Goal: Find specific page/section: Find specific page/section

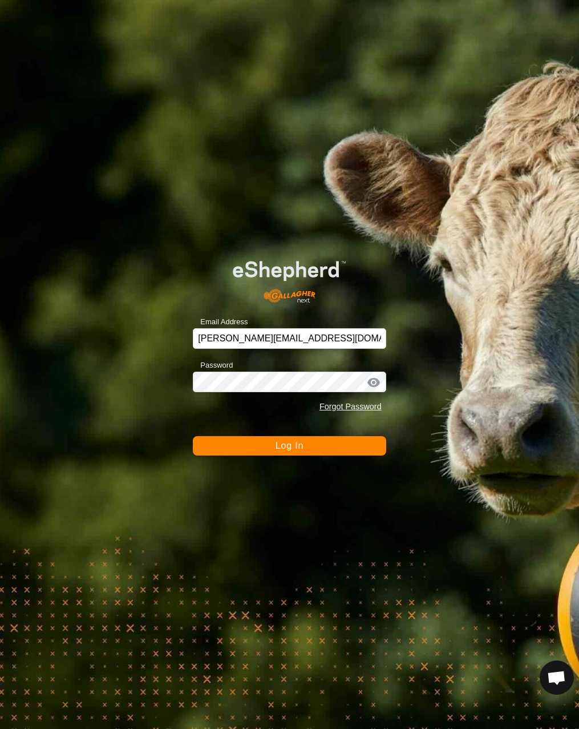
click at [285, 449] on span "Log In" at bounding box center [290, 446] width 28 height 10
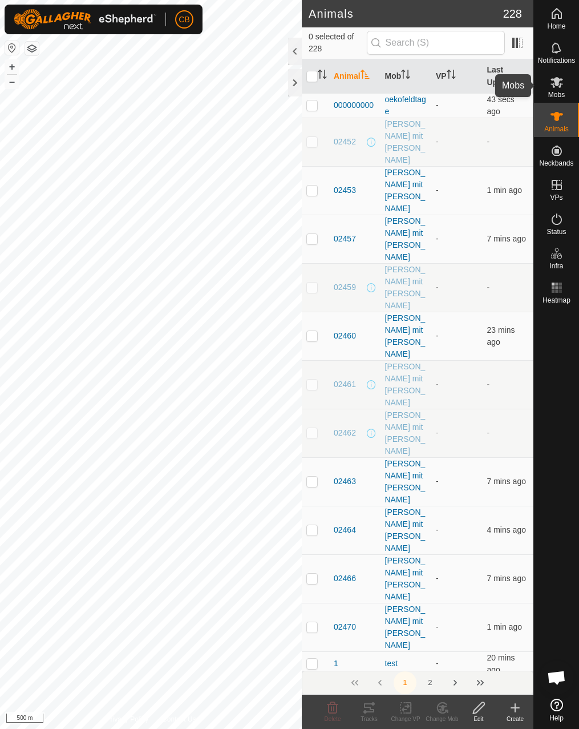
click at [566, 94] on div "Mobs" at bounding box center [556, 86] width 45 height 34
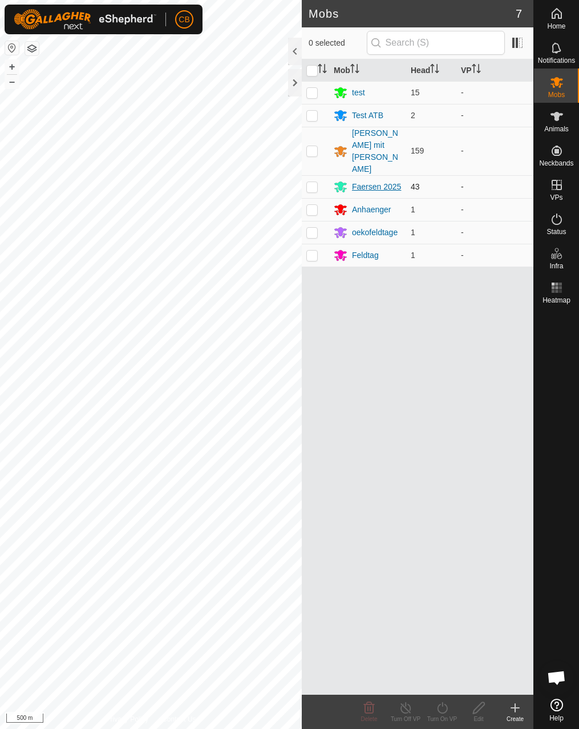
click at [373, 181] on div "Faersen 2025" at bounding box center [376, 187] width 49 height 12
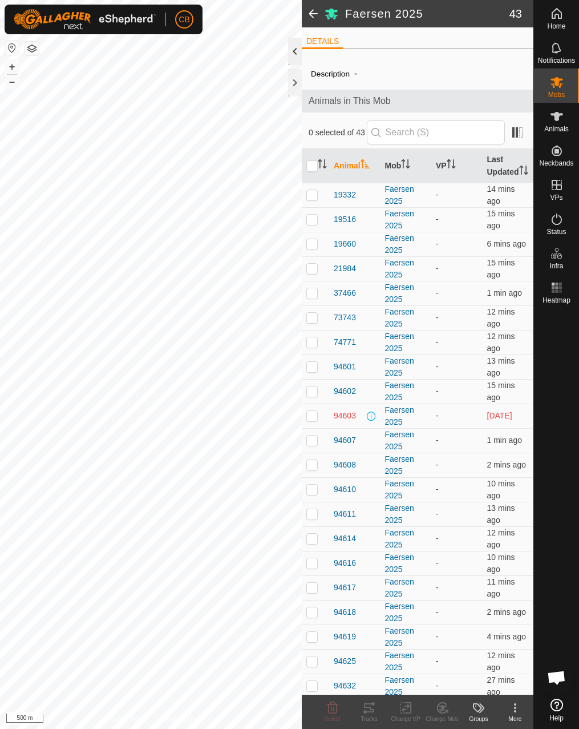
click at [296, 53] on div at bounding box center [295, 51] width 14 height 27
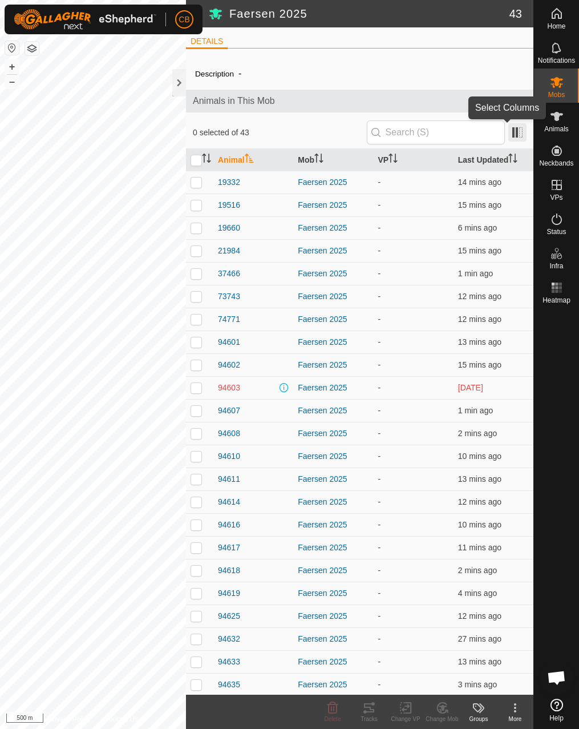
click at [509, 132] on span at bounding box center [518, 132] width 18 height 18
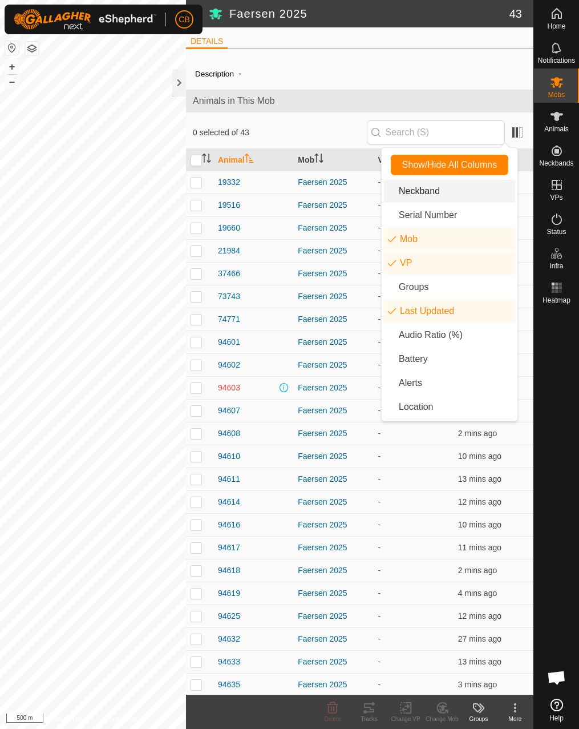
click at [439, 195] on li "Neckband" at bounding box center [449, 191] width 131 height 23
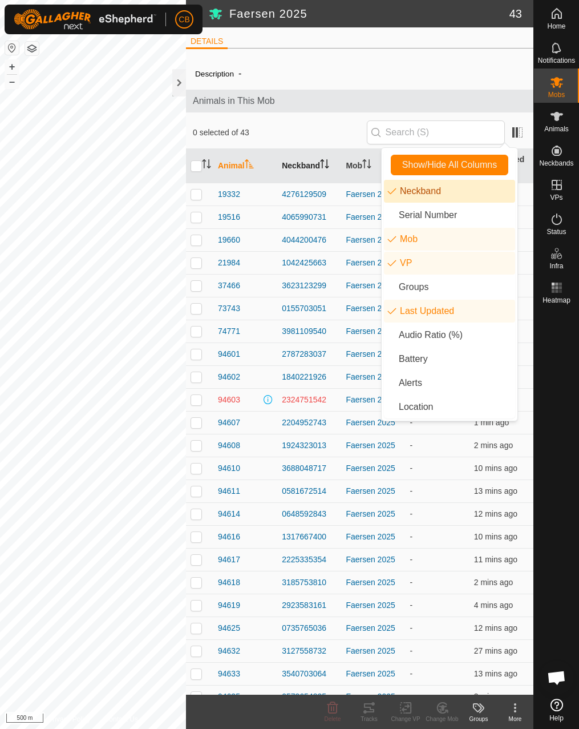
click at [311, 160] on th "Neckband" at bounding box center [309, 166] width 64 height 34
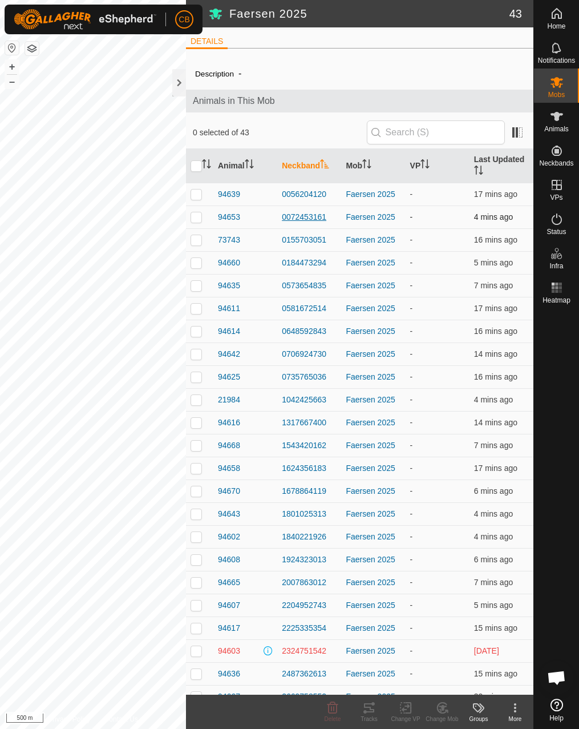
drag, startPoint x: 277, startPoint y: 217, endPoint x: 333, endPoint y: 221, distance: 55.5
click at [333, 221] on td "0072453161" at bounding box center [309, 217] width 64 height 23
copy div "0072453161"
drag, startPoint x: 272, startPoint y: 241, endPoint x: 333, endPoint y: 238, distance: 61.8
click at [333, 238] on tr "73743 0155703051 Faersen 2025 - 16 mins ago" at bounding box center [360, 239] width 348 height 23
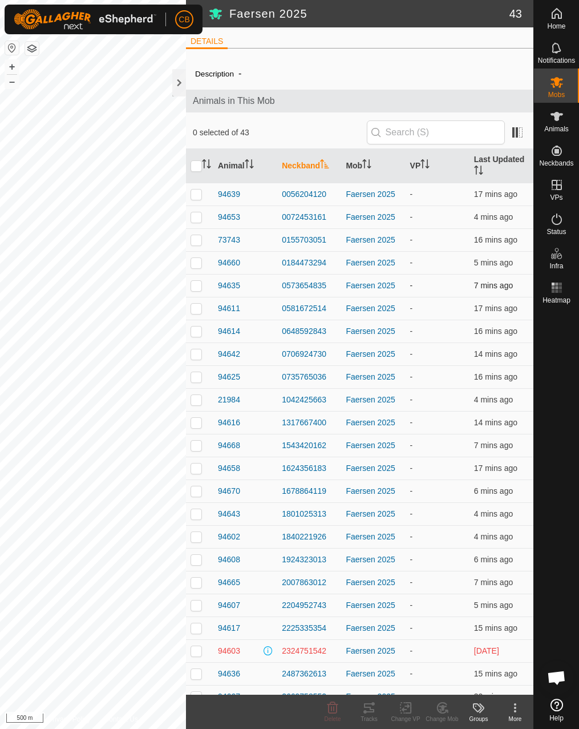
copy tr "0155703051"
drag, startPoint x: 278, startPoint y: 260, endPoint x: 328, endPoint y: 263, distance: 50.3
click at [328, 263] on td "0184473294" at bounding box center [309, 262] width 64 height 23
copy div "0184473294"
drag, startPoint x: 255, startPoint y: 264, endPoint x: 332, endPoint y: 261, distance: 77.1
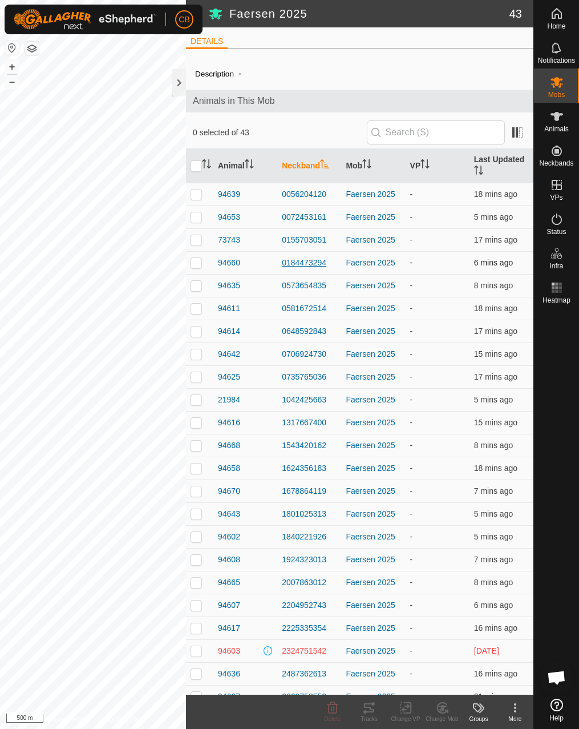
click at [332, 261] on tr "94660 0184473294 Faersen 2025 - 6 mins ago" at bounding box center [360, 262] width 348 height 23
copy tr "0184473294"
drag, startPoint x: 277, startPoint y: 288, endPoint x: 327, endPoint y: 285, distance: 49.8
click at [327, 285] on td "0573654835" at bounding box center [309, 285] width 64 height 23
copy div "0573654835"
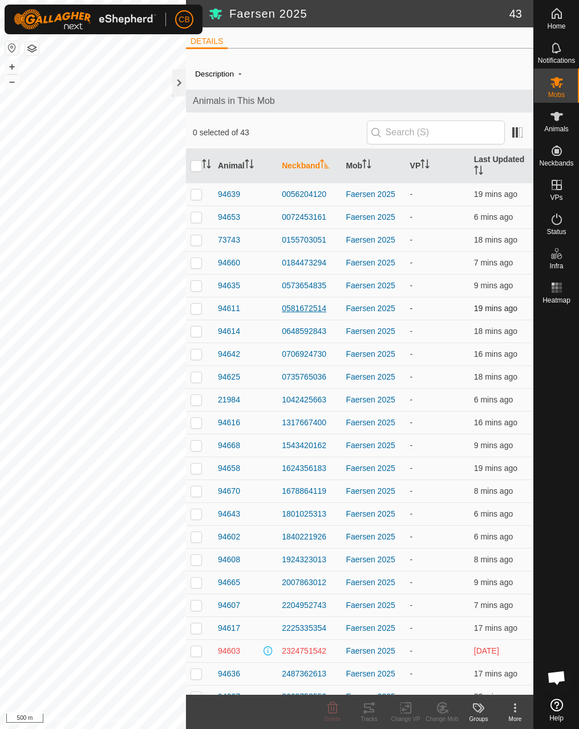
drag, startPoint x: 276, startPoint y: 307, endPoint x: 326, endPoint y: 309, distance: 50.3
click at [326, 309] on td "0581672514" at bounding box center [309, 308] width 64 height 23
copy div "0581672514"
drag, startPoint x: 266, startPoint y: 335, endPoint x: 325, endPoint y: 330, distance: 59.0
click at [325, 330] on tr "94614 0648592843 Faersen 2025 - 18 mins ago" at bounding box center [360, 331] width 348 height 23
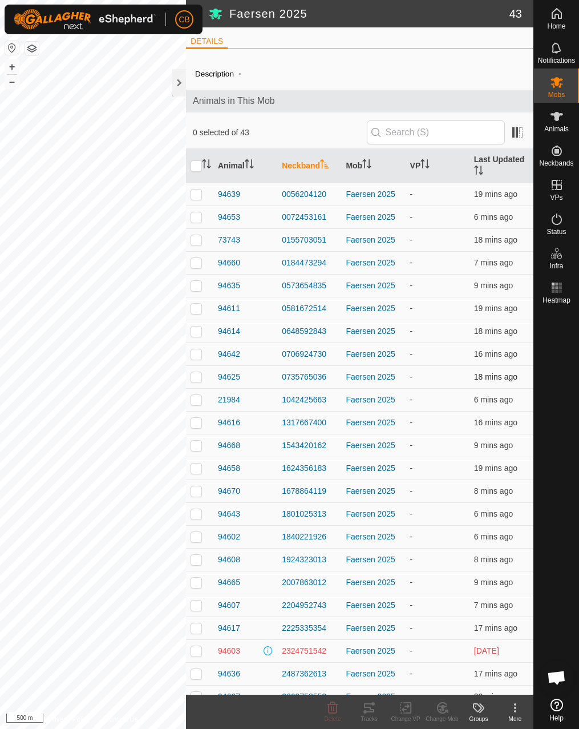
copy tr "0648592843"
drag, startPoint x: 276, startPoint y: 353, endPoint x: 328, endPoint y: 355, distance: 51.4
click at [328, 355] on td "0706924730" at bounding box center [309, 354] width 64 height 23
copy div "0706924730"
drag, startPoint x: 273, startPoint y: 379, endPoint x: 326, endPoint y: 374, distance: 53.3
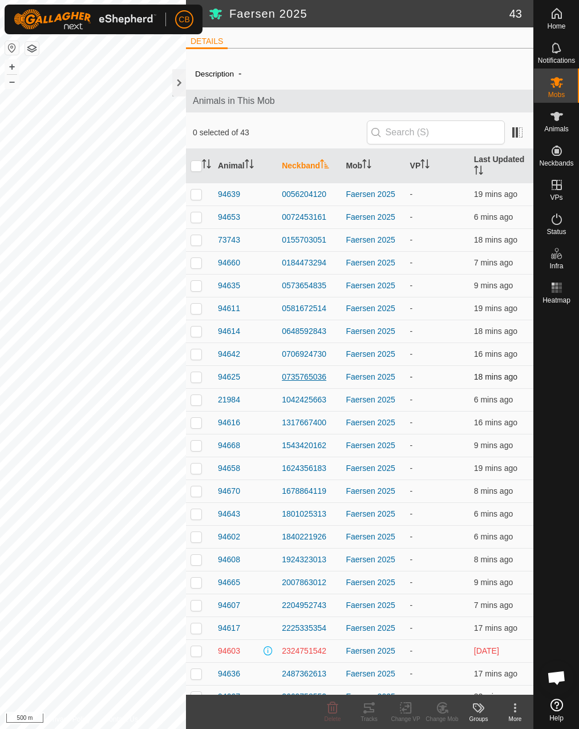
click at [326, 374] on tr "94625 0735765036 Faersen 2025 - 18 mins ago" at bounding box center [360, 376] width 348 height 23
copy tr "0735765036"
drag, startPoint x: 276, startPoint y: 400, endPoint x: 331, endPoint y: 397, distance: 54.9
click at [331, 397] on td "1042425663" at bounding box center [309, 399] width 64 height 23
copy div "1042425663"
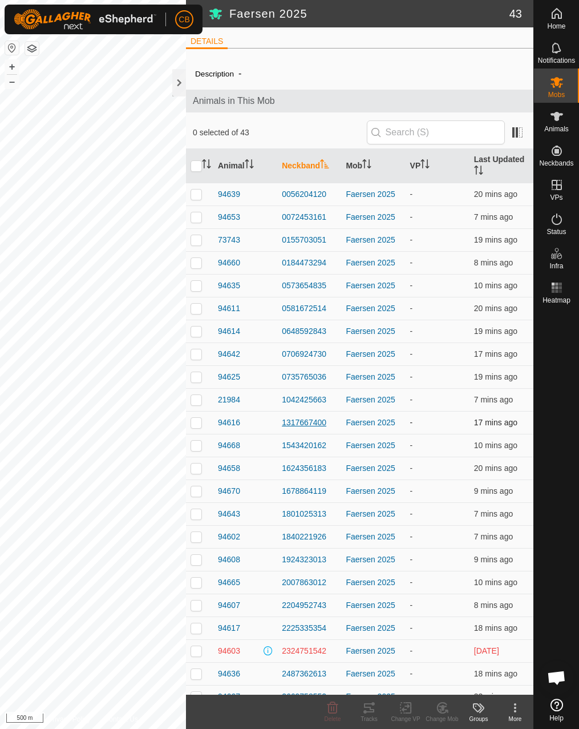
drag, startPoint x: 276, startPoint y: 420, endPoint x: 324, endPoint y: 420, distance: 48.5
click at [324, 420] on td "1317667400" at bounding box center [309, 422] width 64 height 23
drag, startPoint x: 276, startPoint y: 442, endPoint x: 340, endPoint y: 452, distance: 64.1
click at [340, 452] on tr "94668 1543420162 Faersen 2025 - 10 mins ago" at bounding box center [360, 445] width 348 height 23
drag, startPoint x: 271, startPoint y: 469, endPoint x: 328, endPoint y: 466, distance: 57.1
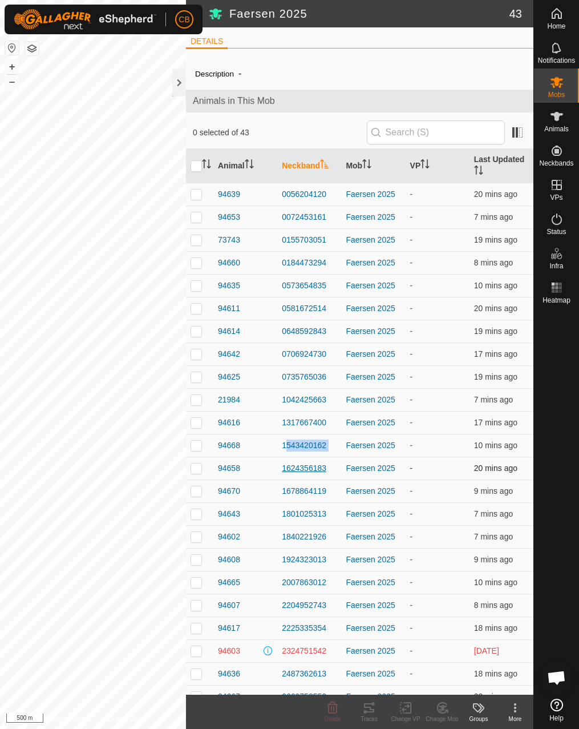
click at [328, 466] on tr "94658 1624356183 Faersen 2025 - 20 mins ago" at bounding box center [360, 468] width 348 height 23
drag, startPoint x: 279, startPoint y: 492, endPoint x: 325, endPoint y: 494, distance: 46.8
click at [325, 494] on td "1678864119" at bounding box center [309, 491] width 64 height 23
drag, startPoint x: 275, startPoint y: 515, endPoint x: 340, endPoint y: 510, distance: 64.7
click at [340, 510] on tr "94643 1801025313 Faersen 2025 - 8 mins ago" at bounding box center [360, 513] width 348 height 23
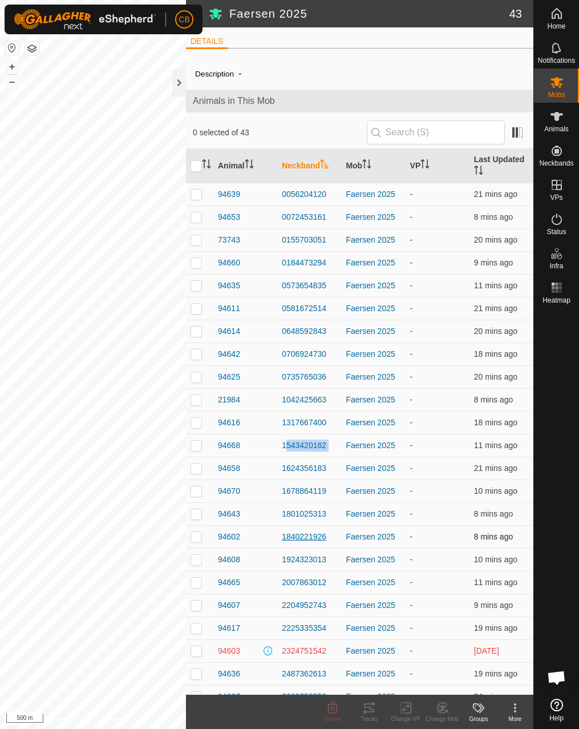
drag, startPoint x: 277, startPoint y: 540, endPoint x: 329, endPoint y: 540, distance: 51.4
click at [329, 540] on td "1840221926" at bounding box center [309, 536] width 64 height 23
drag, startPoint x: 276, startPoint y: 557, endPoint x: 326, endPoint y: 566, distance: 50.4
click at [326, 566] on td "1924323013" at bounding box center [309, 559] width 64 height 23
drag, startPoint x: 275, startPoint y: 581, endPoint x: 343, endPoint y: 584, distance: 67.4
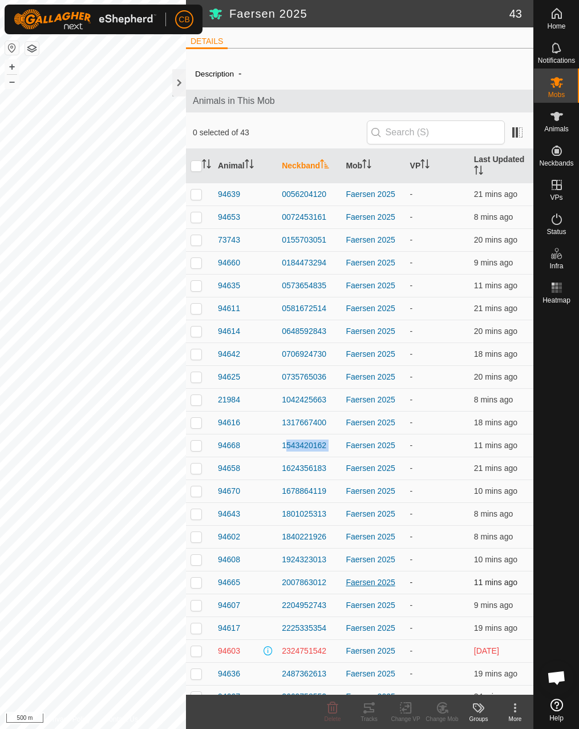
click at [343, 584] on tr "94665 2007863012 Faersen 2025 - 11 mins ago" at bounding box center [360, 582] width 348 height 23
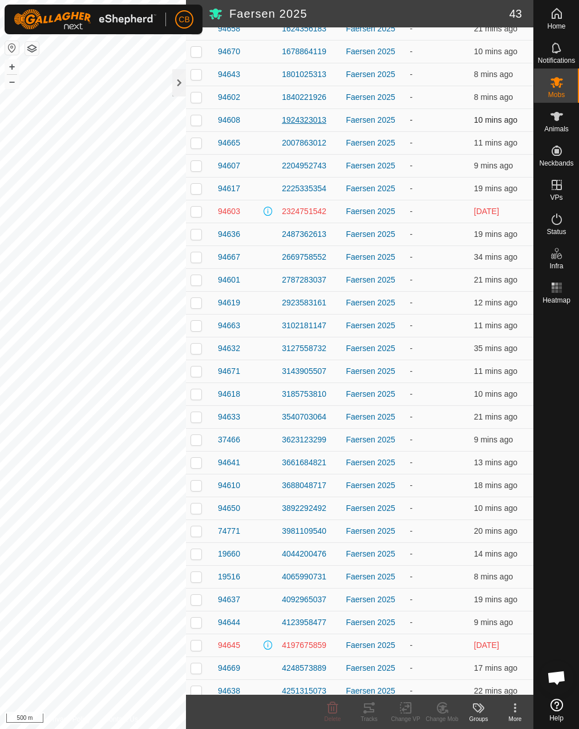
scroll to position [470, 0]
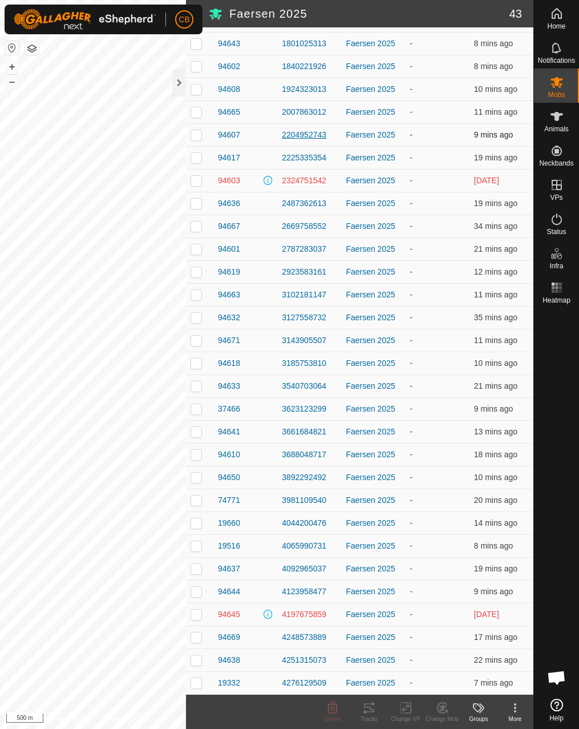
drag, startPoint x: 275, startPoint y: 132, endPoint x: 328, endPoint y: 132, distance: 53.1
click at [328, 132] on tr "94607 2204952743 Faersen 2025 - 9 mins ago" at bounding box center [360, 134] width 348 height 23
drag, startPoint x: 275, startPoint y: 163, endPoint x: 342, endPoint y: 161, distance: 66.8
click at [342, 161] on tr "94617 2225335354 Faersen 2025 - 19 mins ago" at bounding box center [360, 157] width 348 height 23
drag, startPoint x: 275, startPoint y: 182, endPoint x: 327, endPoint y: 181, distance: 52.0
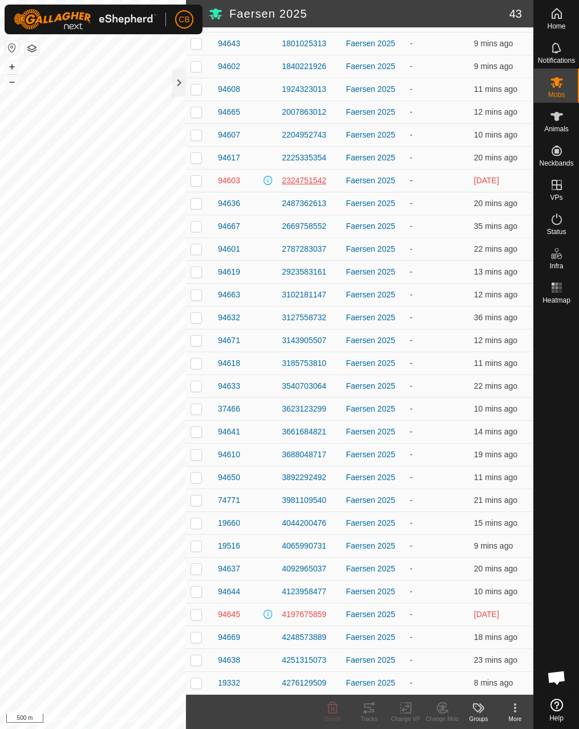
click at [327, 181] on tr "94603 2324751542 Faersen 2025 - [DATE]" at bounding box center [360, 180] width 348 height 23
drag, startPoint x: 276, startPoint y: 206, endPoint x: 329, endPoint y: 202, distance: 53.3
click at [329, 202] on td "2487362613" at bounding box center [309, 203] width 64 height 23
drag, startPoint x: 276, startPoint y: 227, endPoint x: 332, endPoint y: 226, distance: 56.0
click at [332, 226] on td "2669758552" at bounding box center [309, 226] width 64 height 23
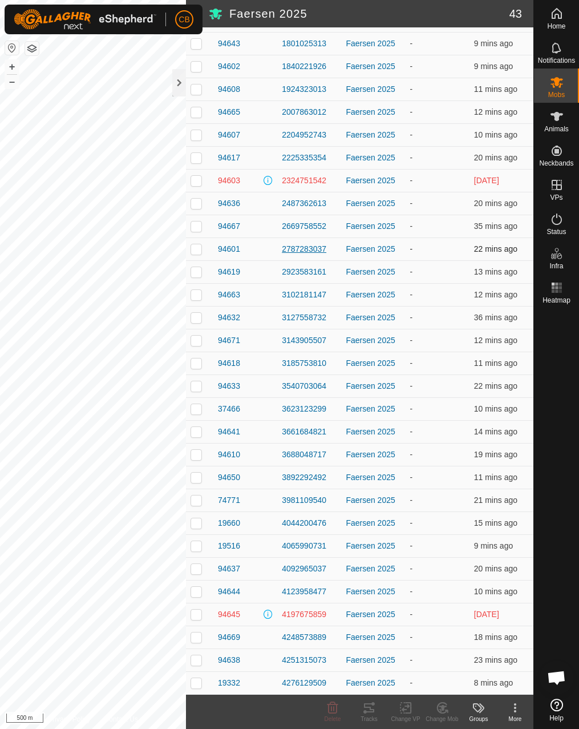
drag, startPoint x: 277, startPoint y: 249, endPoint x: 328, endPoint y: 247, distance: 51.4
click at [328, 247] on td "2787283037" at bounding box center [309, 248] width 64 height 23
drag, startPoint x: 309, startPoint y: 275, endPoint x: 323, endPoint y: 271, distance: 14.4
click at [323, 271] on tr "94619 2923583161 Faersen 2025 - 13 mins ago" at bounding box center [360, 271] width 348 height 23
drag, startPoint x: 279, startPoint y: 295, endPoint x: 324, endPoint y: 302, distance: 45.6
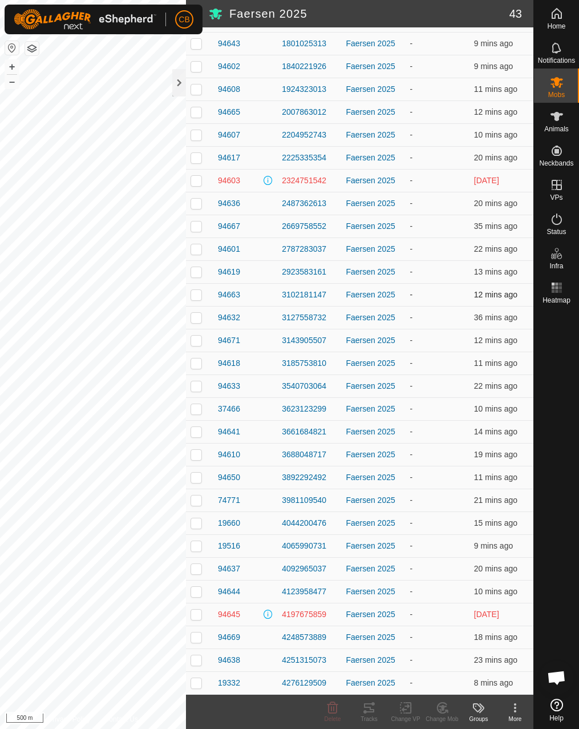
click at [324, 302] on td "3102181147" at bounding box center [309, 294] width 64 height 23
drag, startPoint x: 277, startPoint y: 318, endPoint x: 330, endPoint y: 321, distance: 53.2
click at [330, 321] on td "3127558732" at bounding box center [309, 317] width 64 height 23
drag, startPoint x: 278, startPoint y: 342, endPoint x: 328, endPoint y: 341, distance: 50.2
click at [328, 341] on td "3143905507" at bounding box center [309, 340] width 64 height 23
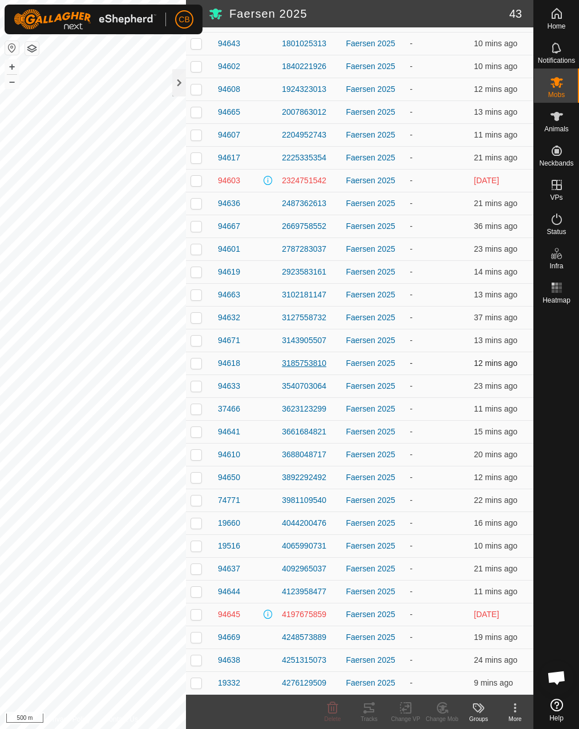
drag, startPoint x: 279, startPoint y: 362, endPoint x: 327, endPoint y: 367, distance: 47.7
click at [327, 367] on td "3185753810" at bounding box center [309, 363] width 64 height 23
drag, startPoint x: 277, startPoint y: 387, endPoint x: 325, endPoint y: 387, distance: 47.4
click at [325, 387] on td "3540703064" at bounding box center [309, 386] width 64 height 23
drag, startPoint x: 279, startPoint y: 410, endPoint x: 325, endPoint y: 410, distance: 46.8
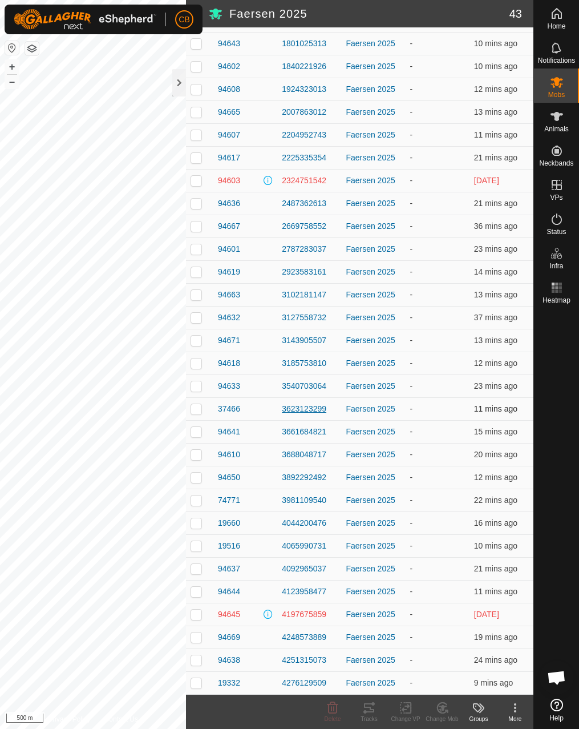
click at [325, 410] on td "3623123299" at bounding box center [309, 408] width 64 height 23
drag, startPoint x: 279, startPoint y: 435, endPoint x: 327, endPoint y: 430, distance: 47.7
click at [327, 430] on td "3661684821" at bounding box center [309, 431] width 64 height 23
drag, startPoint x: 277, startPoint y: 454, endPoint x: 334, endPoint y: 452, distance: 57.2
click at [334, 452] on td "3688048717" at bounding box center [309, 454] width 64 height 23
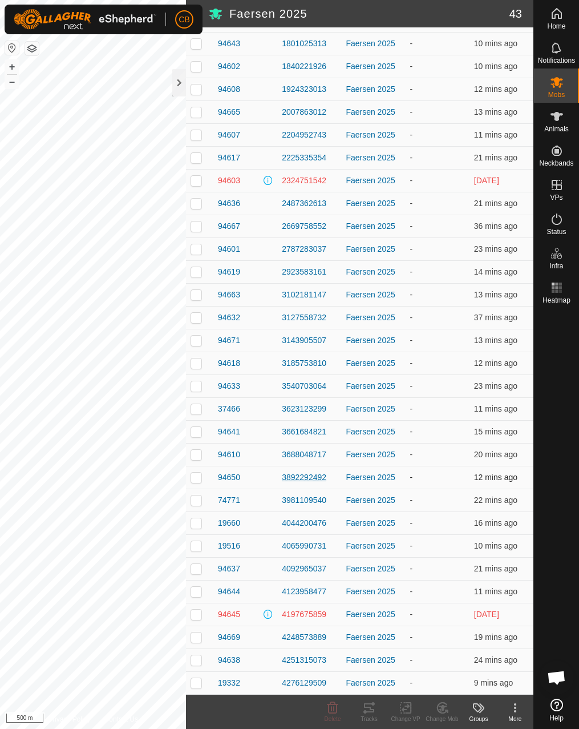
drag, startPoint x: 279, startPoint y: 478, endPoint x: 327, endPoint y: 479, distance: 48.0
click at [327, 479] on td "3892292492" at bounding box center [309, 477] width 64 height 23
drag, startPoint x: 276, startPoint y: 503, endPoint x: 328, endPoint y: 497, distance: 51.8
click at [328, 497] on td "3981109540" at bounding box center [309, 500] width 64 height 23
drag, startPoint x: 277, startPoint y: 526, endPoint x: 328, endPoint y: 525, distance: 50.8
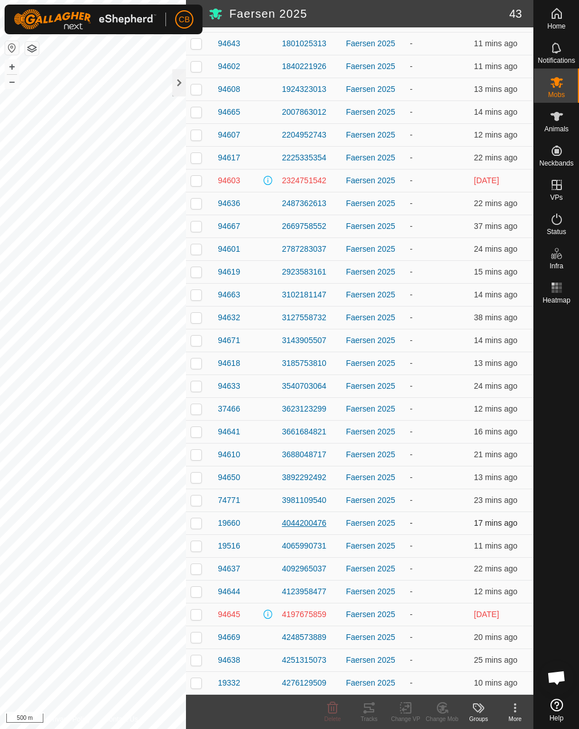
click at [328, 525] on td "4044200476" at bounding box center [309, 523] width 64 height 23
drag, startPoint x: 282, startPoint y: 549, endPoint x: 325, endPoint y: 550, distance: 42.8
click at [325, 550] on td "4065990731" at bounding box center [309, 545] width 64 height 23
drag, startPoint x: 280, startPoint y: 570, endPoint x: 330, endPoint y: 567, distance: 49.8
click at [330, 567] on div "4092965037" at bounding box center [309, 569] width 55 height 12
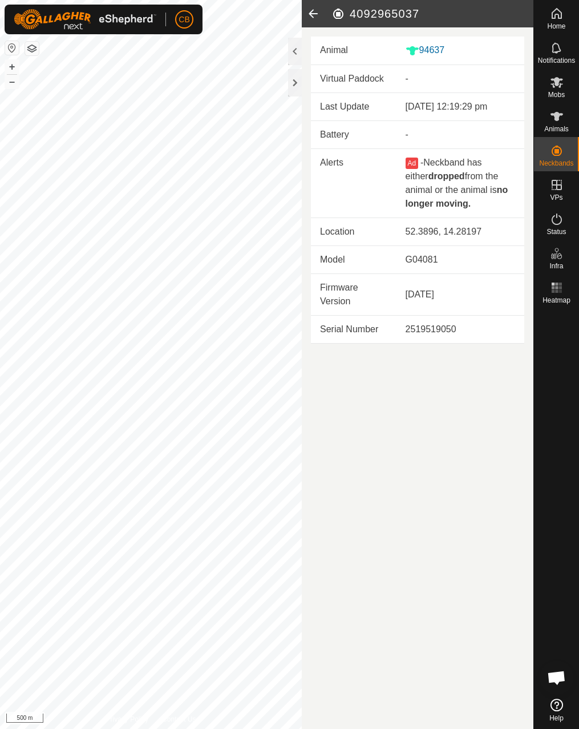
click at [311, 14] on icon at bounding box center [313, 13] width 23 height 27
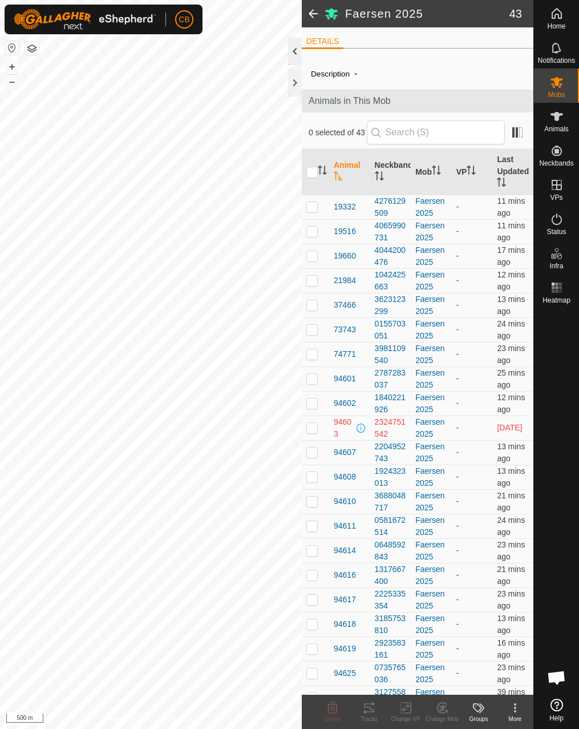
click at [298, 58] on div at bounding box center [295, 51] width 14 height 27
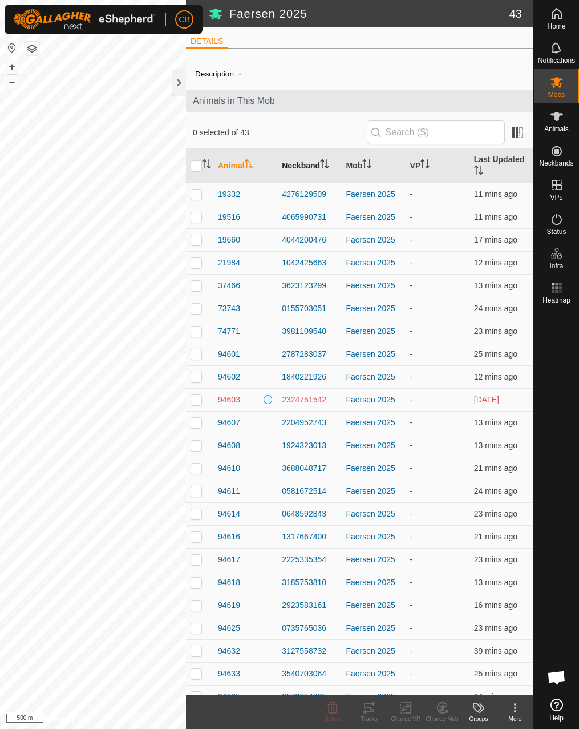
click at [304, 170] on th "Neckband" at bounding box center [309, 166] width 64 height 34
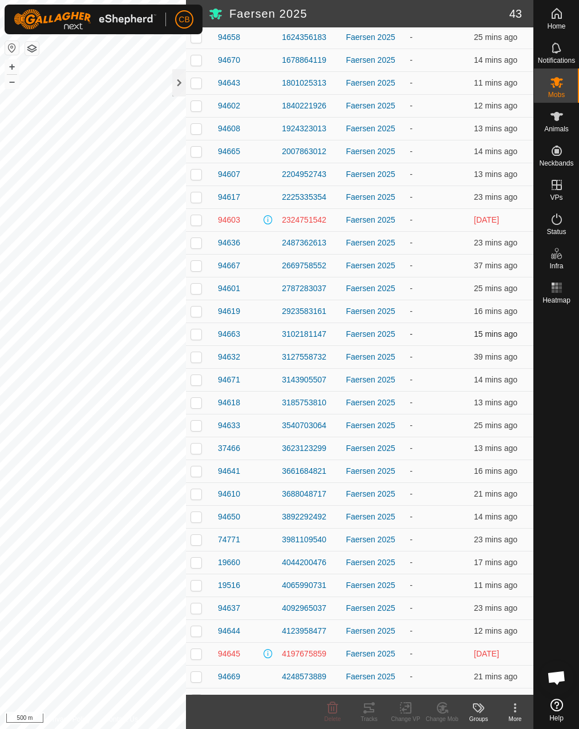
scroll to position [470, 0]
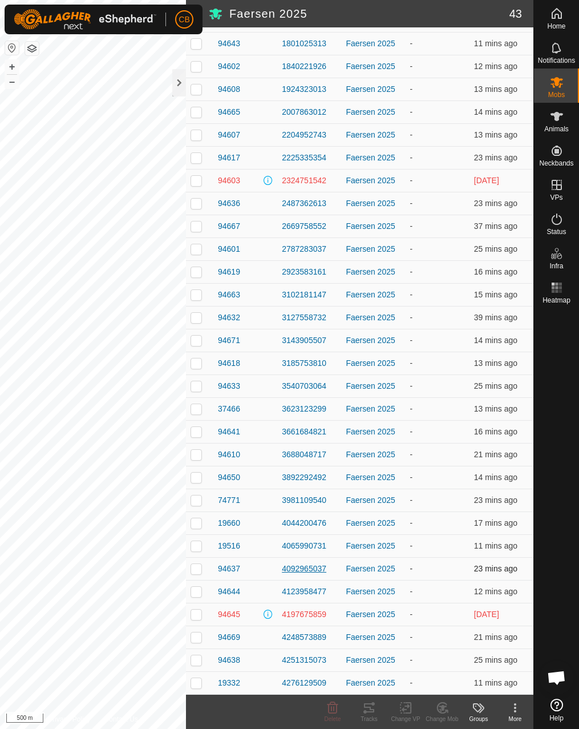
drag, startPoint x: 278, startPoint y: 570, endPoint x: 326, endPoint y: 573, distance: 48.0
click at [326, 573] on td "4092965037" at bounding box center [309, 568] width 64 height 23
drag, startPoint x: 282, startPoint y: 593, endPoint x: 327, endPoint y: 593, distance: 44.5
click at [327, 593] on div "4123958477" at bounding box center [309, 592] width 55 height 12
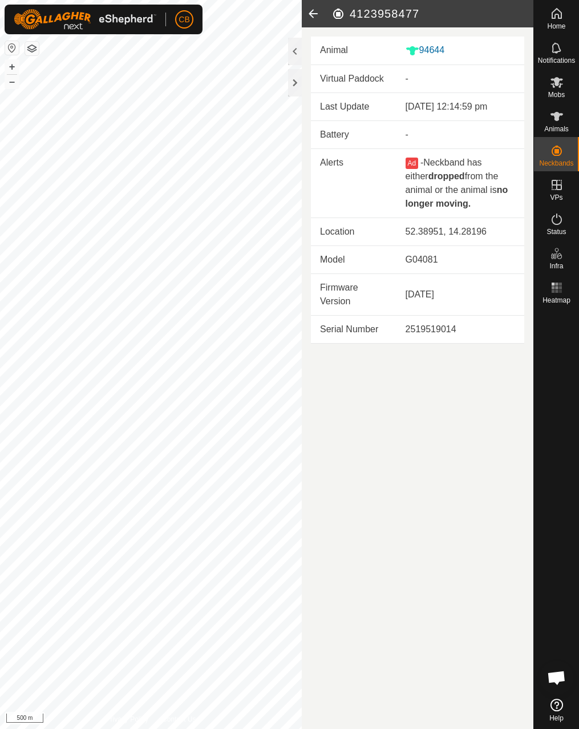
click at [315, 18] on icon at bounding box center [313, 13] width 23 height 27
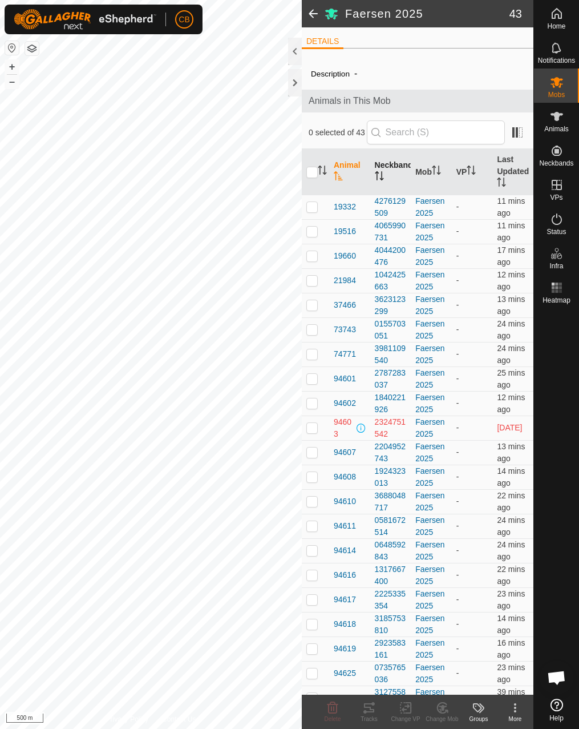
click at [381, 176] on icon "Activate to sort" at bounding box center [379, 175] width 9 height 9
click at [295, 46] on div at bounding box center [295, 51] width 14 height 27
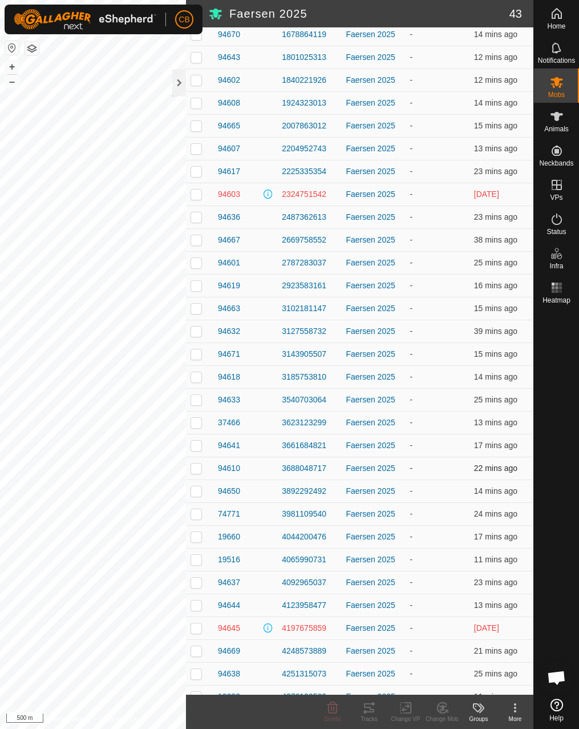
scroll to position [470, 0]
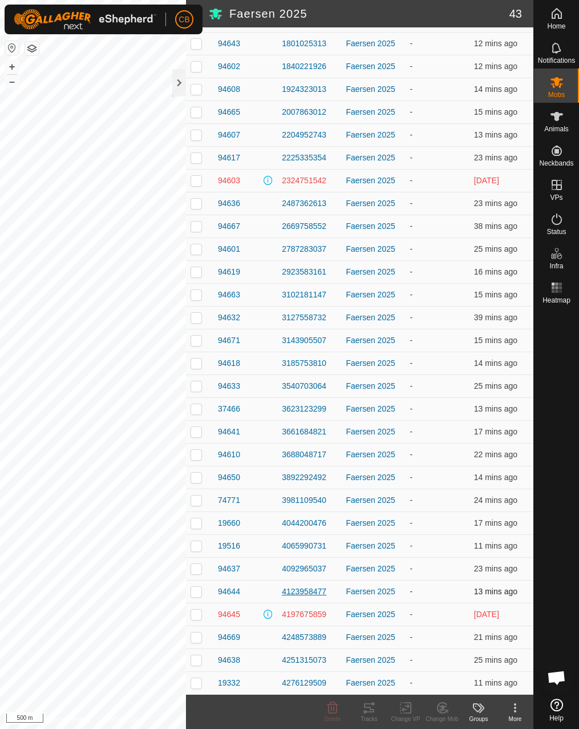
drag, startPoint x: 277, startPoint y: 594, endPoint x: 324, endPoint y: 594, distance: 46.8
click at [324, 594] on td "4123958477" at bounding box center [309, 591] width 64 height 23
drag, startPoint x: 278, startPoint y: 619, endPoint x: 325, endPoint y: 617, distance: 47.4
click at [325, 617] on td "4197675859" at bounding box center [309, 614] width 64 height 23
drag, startPoint x: 276, startPoint y: 640, endPoint x: 327, endPoint y: 638, distance: 50.9
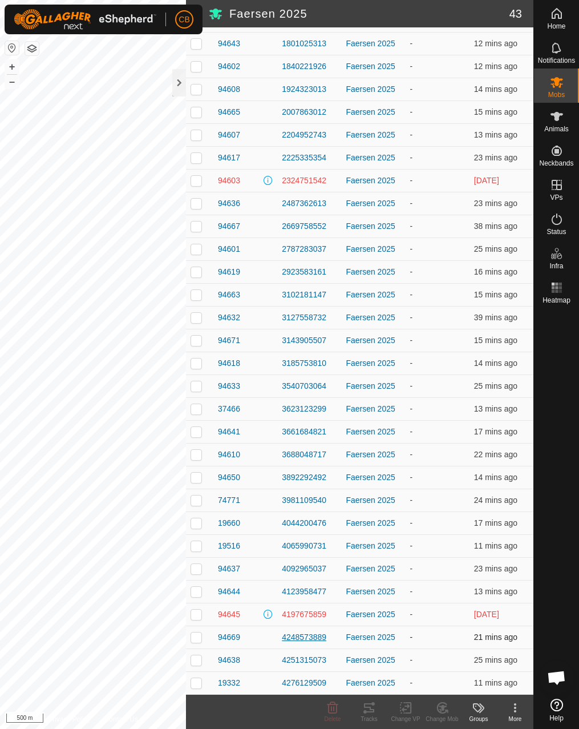
click at [327, 638] on td "4248573889" at bounding box center [309, 637] width 64 height 23
drag, startPoint x: 277, startPoint y: 657, endPoint x: 326, endPoint y: 659, distance: 49.2
click at [326, 659] on td "4251315073" at bounding box center [309, 660] width 64 height 23
drag, startPoint x: 315, startPoint y: 683, endPoint x: 325, endPoint y: 683, distance: 10.3
click at [325, 683] on tr "19332 4276129509 Faersen 2025 - 11 mins ago" at bounding box center [360, 682] width 348 height 23
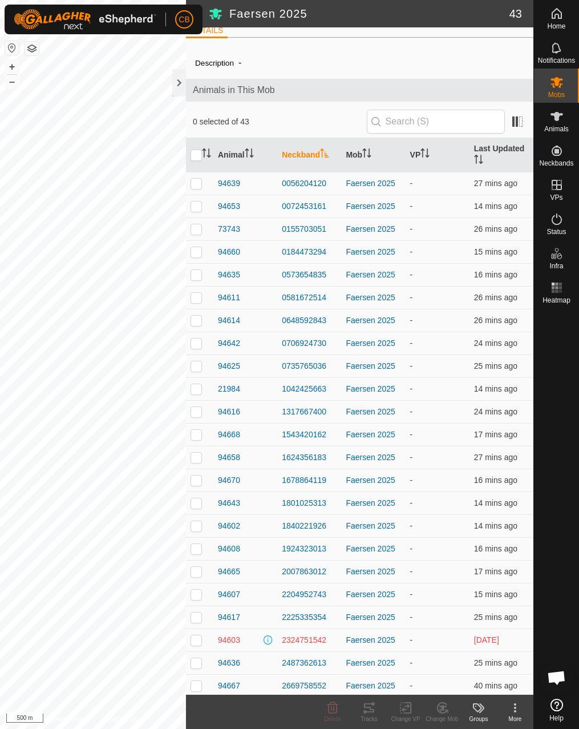
scroll to position [0, 0]
